Goal: Task Accomplishment & Management: Manage account settings

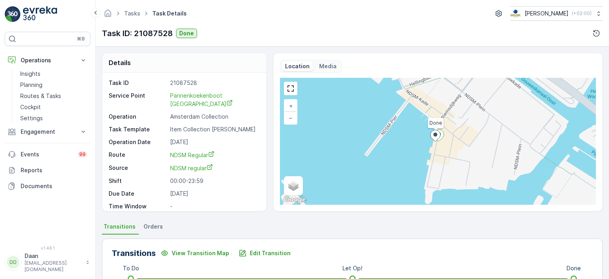
scroll to position [17, 0]
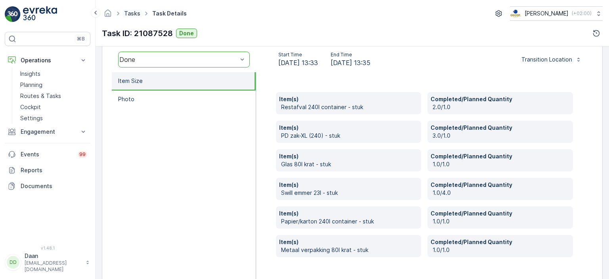
click at [136, 14] on link "Tasks" at bounding box center [132, 13] width 16 height 7
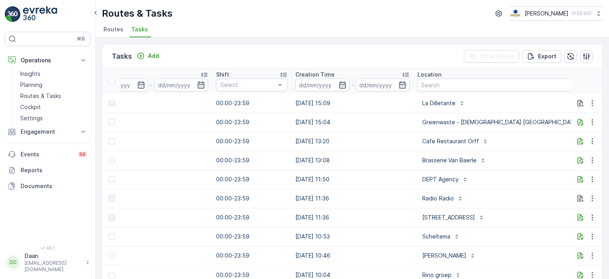
scroll to position [0, 486]
click at [452, 82] on input "text" at bounding box center [503, 84] width 176 height 13
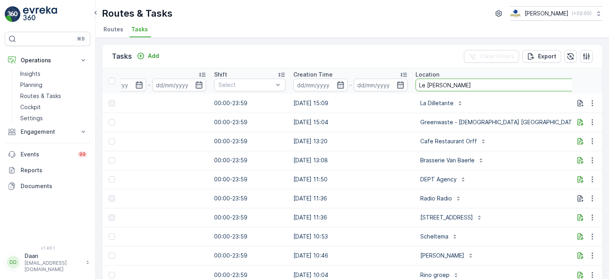
type input "Le [PERSON_NAME]"
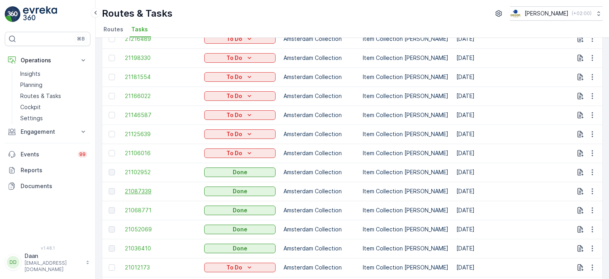
click at [147, 192] on span "21087339" at bounding box center [160, 191] width 71 height 8
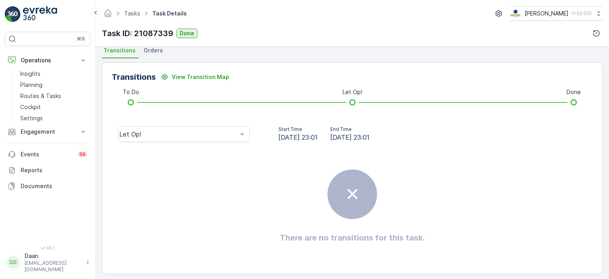
scroll to position [181, 0]
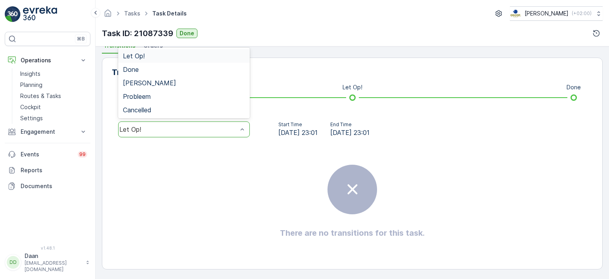
click at [226, 136] on div "Let Op!" at bounding box center [184, 129] width 132 height 16
click at [205, 66] on div "Done" at bounding box center [184, 69] width 122 height 7
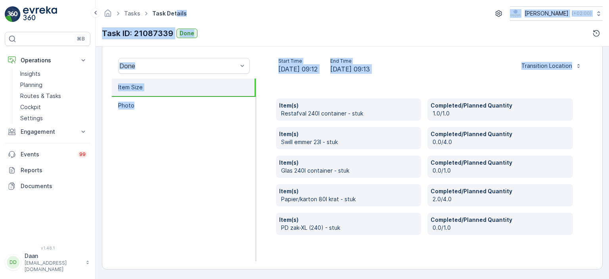
scroll to position [0, 0]
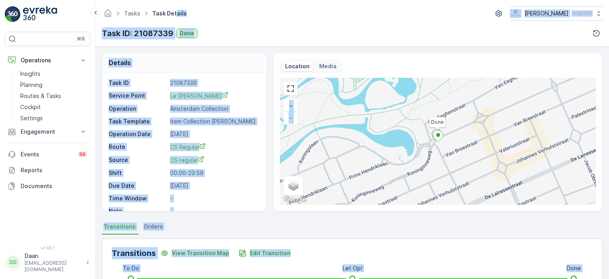
drag, startPoint x: 212, startPoint y: 180, endPoint x: 174, endPoint y: -32, distance: 216.1
click at [174, 0] on html "⌘B Operations Insights Planning Routes & Tasks Cockpit Settings Engagement Insi…" at bounding box center [304, 139] width 609 height 279
click at [218, 16] on div "Tasks Task Details [PERSON_NAME] ( +02:00 )" at bounding box center [352, 13] width 501 height 14
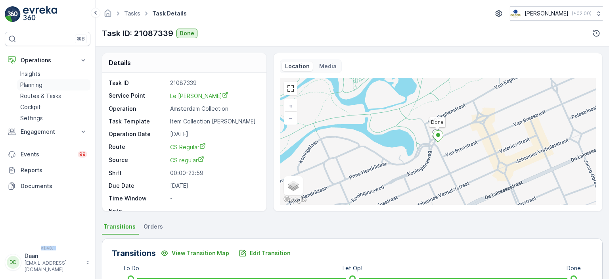
drag, startPoint x: 28, startPoint y: 80, endPoint x: 24, endPoint y: 85, distance: 6.5
click at [24, 85] on div "⌘B Operations Insights Planning Routes & Tasks Cockpit Settings Engagement Insi…" at bounding box center [304, 139] width 609 height 279
click at [32, 81] on p "Planning" at bounding box center [31, 85] width 22 height 8
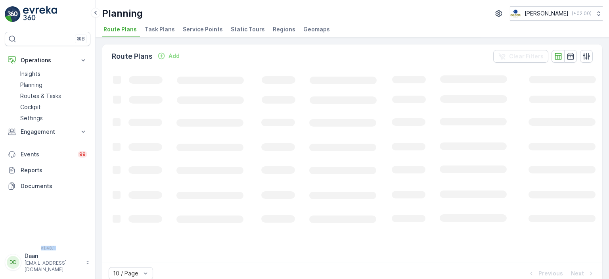
click at [149, 28] on span "Task Plans" at bounding box center [160, 29] width 30 height 8
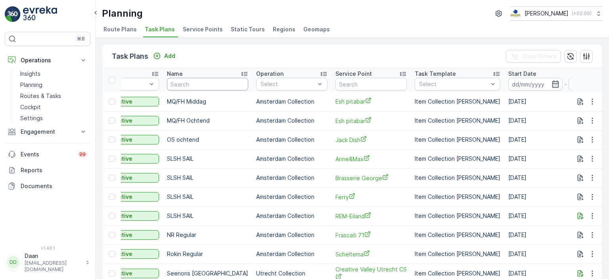
scroll to position [0, 117]
click at [357, 84] on input "text" at bounding box center [370, 84] width 71 height 13
type input "ILX"
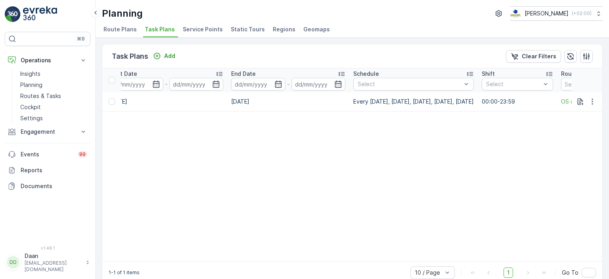
scroll to position [0, 588]
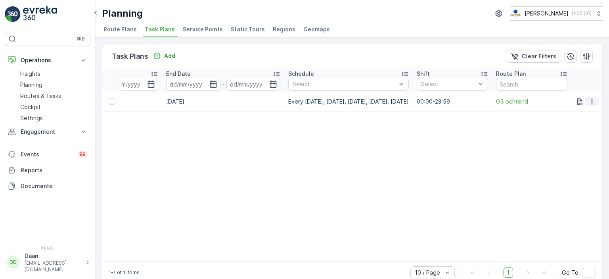
click at [592, 97] on icon "button" at bounding box center [592, 101] width 8 height 8
click at [577, 127] on span "Edit Task Plan" at bounding box center [578, 124] width 37 height 8
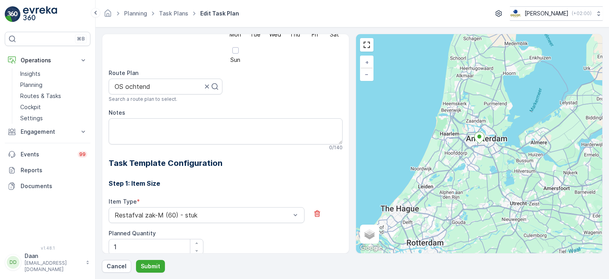
scroll to position [182, 0]
